Goal: Use online tool/utility: Use online tool/utility

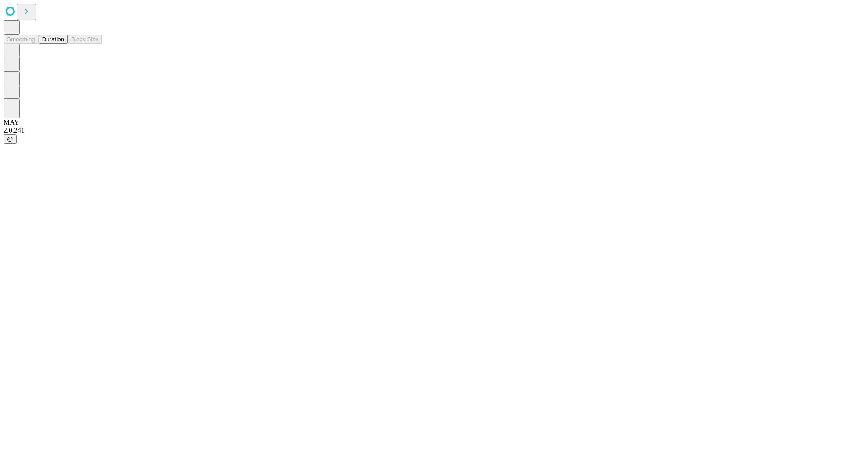
click at [64, 44] on button "Duration" at bounding box center [53, 39] width 29 height 9
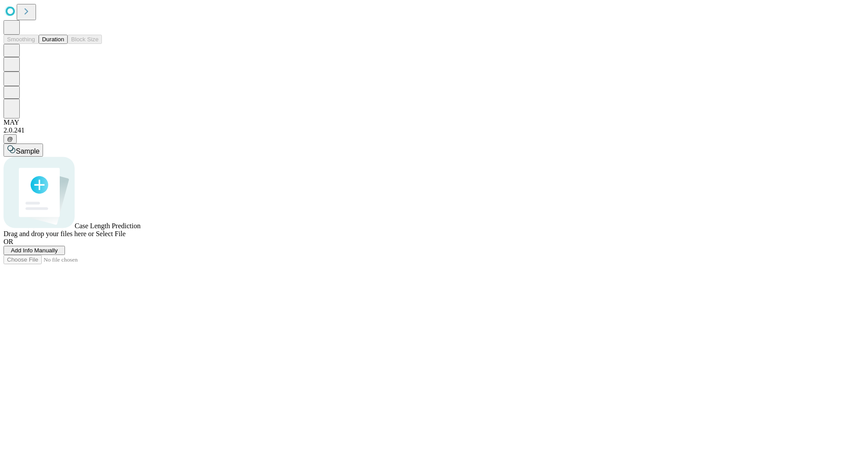
click at [126, 237] on span "Select File" at bounding box center [111, 233] width 30 height 7
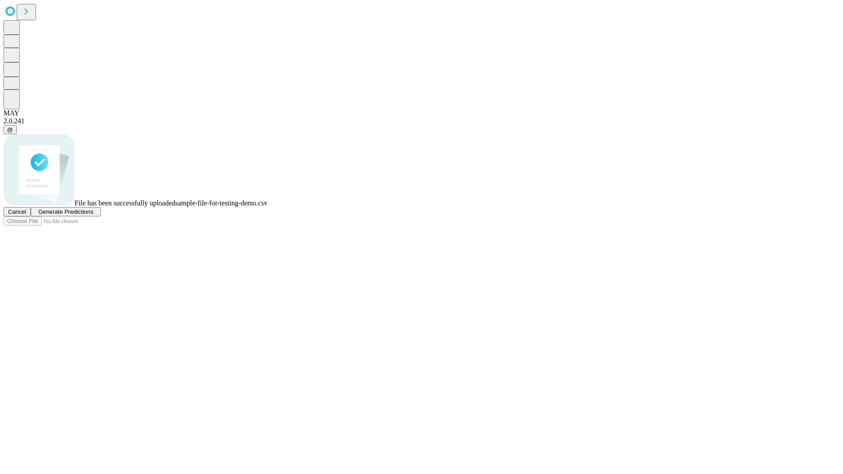
click at [93, 215] on span "Generate Predictions" at bounding box center [65, 211] width 55 height 7
